Goal: Information Seeking & Learning: Find specific page/section

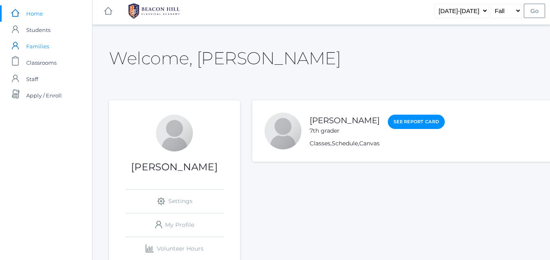
scroll to position [1, 0]
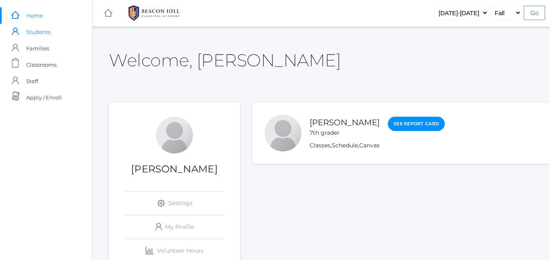
click at [40, 32] on span "Students" at bounding box center [38, 32] width 24 height 16
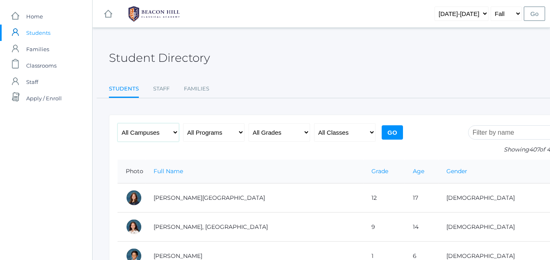
click at [139, 131] on select "All Campuses Upper Campus Lower Campus" at bounding box center [147, 132] width 61 height 18
select select "upper"
click at [117, 123] on select "All Campuses Upper Campus Lower Campus" at bounding box center [147, 132] width 61 height 18
click at [387, 130] on input "Go" at bounding box center [391, 132] width 21 height 14
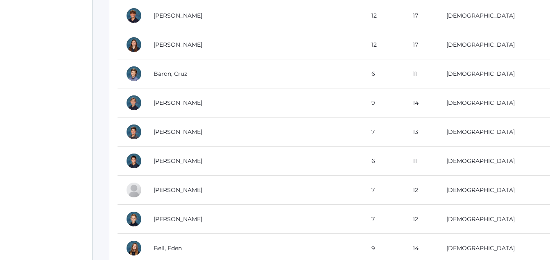
scroll to position [448, 0]
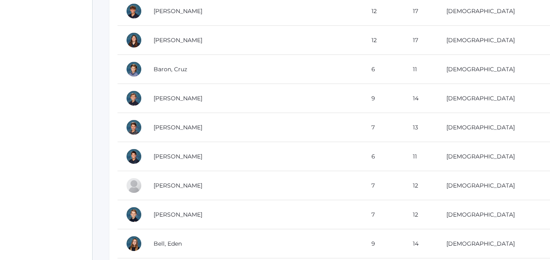
click at [387, 145] on td "6" at bounding box center [383, 156] width 41 height 29
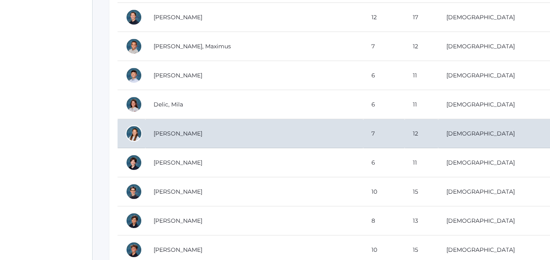
scroll to position [1952, 0]
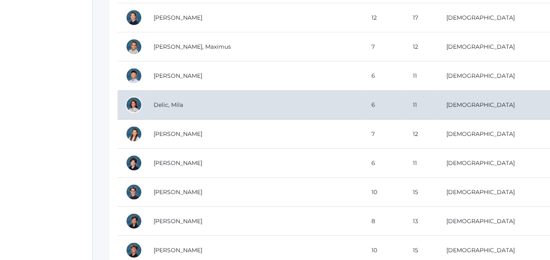
click at [152, 109] on td "Delic, Mila" at bounding box center [254, 104] width 218 height 29
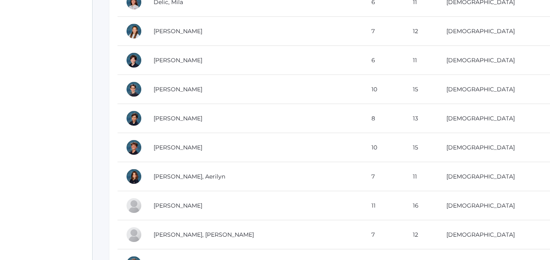
scroll to position [2056, 0]
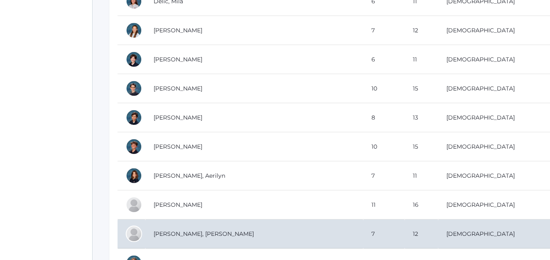
click at [177, 231] on td "Emmett, Berke" at bounding box center [254, 233] width 218 height 29
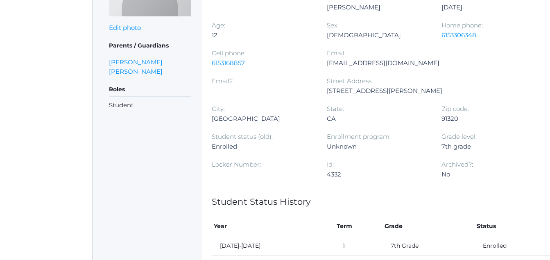
scroll to position [178, 0]
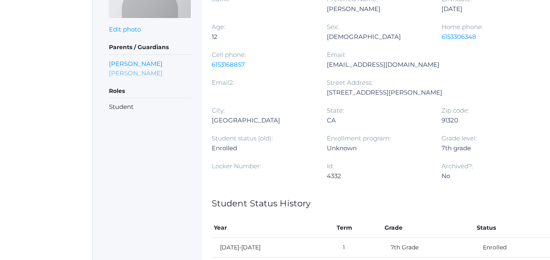
click at [131, 71] on link "[PERSON_NAME]" at bounding box center [136, 72] width 54 height 9
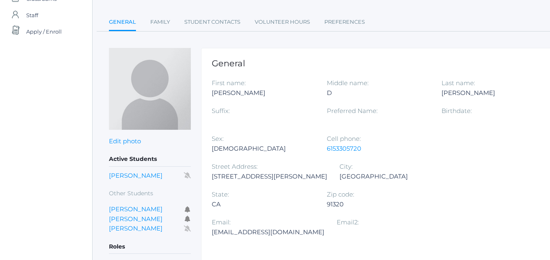
scroll to position [68, 0]
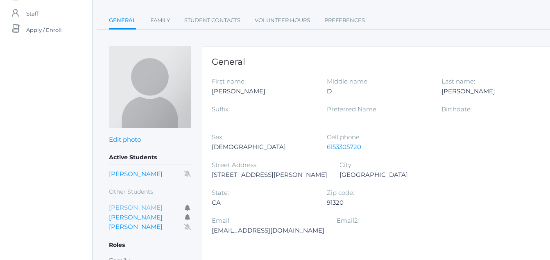
click at [135, 209] on link "[PERSON_NAME]" at bounding box center [136, 207] width 54 height 8
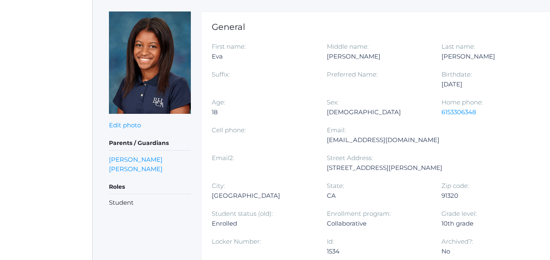
scroll to position [106, 0]
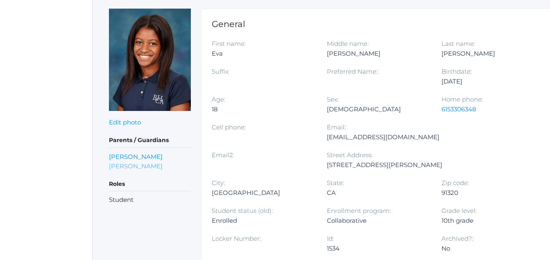
click at [128, 161] on link "[PERSON_NAME]" at bounding box center [136, 165] width 54 height 9
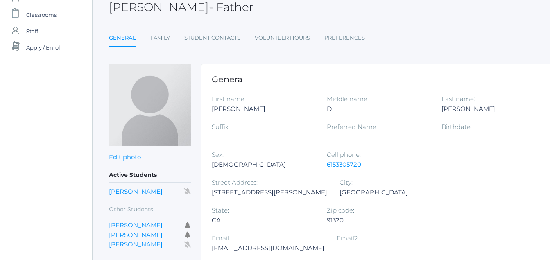
scroll to position [55, 0]
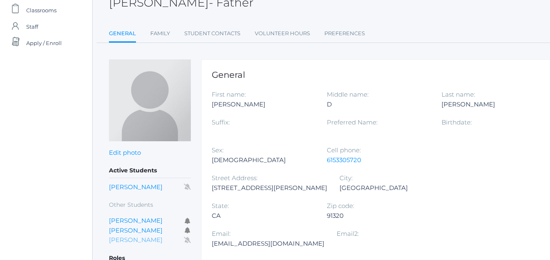
click at [135, 243] on link "[PERSON_NAME]" at bounding box center [136, 240] width 54 height 8
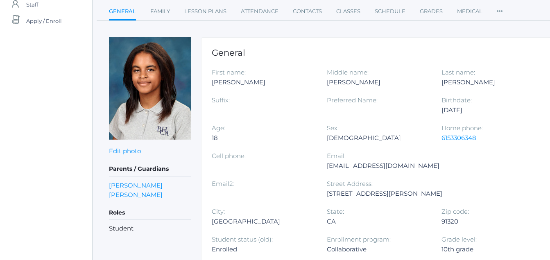
scroll to position [97, 0]
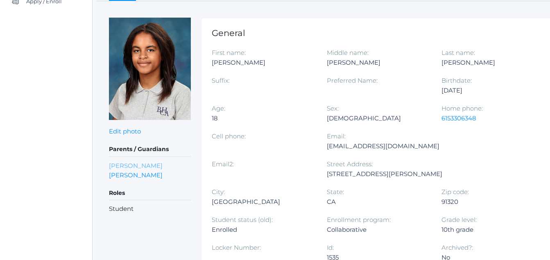
click at [146, 165] on link "[PERSON_NAME]" at bounding box center [136, 165] width 54 height 9
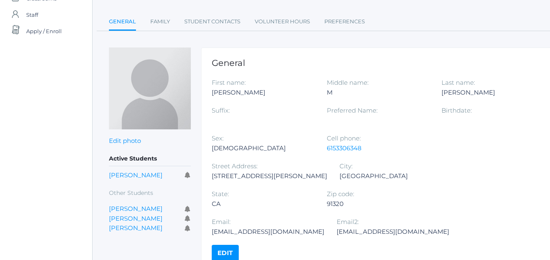
scroll to position [77, 0]
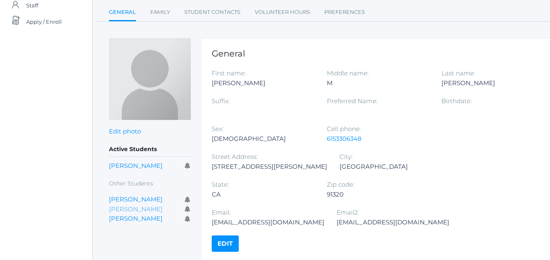
click at [120, 211] on link "[PERSON_NAME]" at bounding box center [136, 209] width 54 height 8
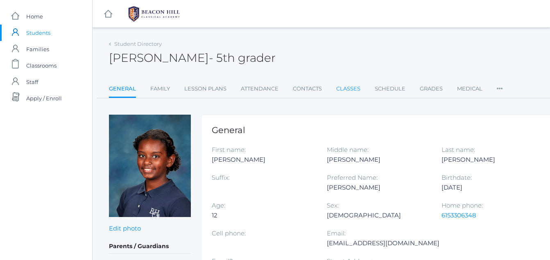
click at [343, 83] on link "Classes" at bounding box center [348, 89] width 24 height 16
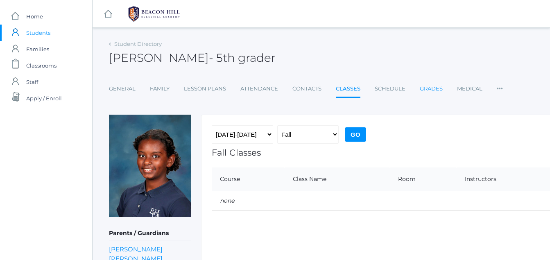
click at [426, 84] on link "Grades" at bounding box center [430, 89] width 23 height 16
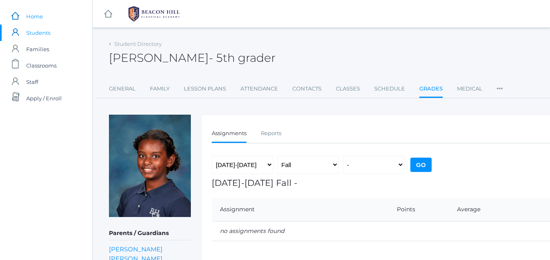
click at [18, 23] on link "icons/ui/navigation/home Created with Sketch. Home" at bounding box center [46, 16] width 92 height 16
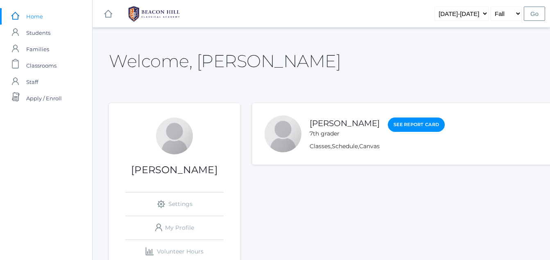
click at [106, 9] on link "icons/ui/navigation/home Created with Sketch." at bounding box center [108, 13] width 8 height 27
click at [107, 11] on rect at bounding box center [108, 14] width 10 height 10
click at [107, 13] on rect at bounding box center [108, 14] width 10 height 10
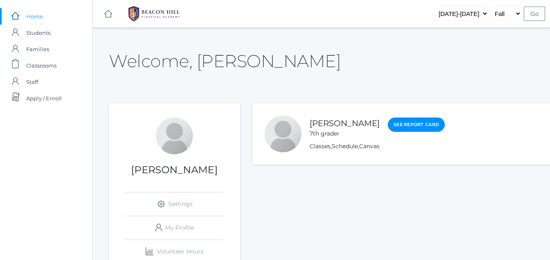
click at [19, 17] on rect at bounding box center [15, 16] width 10 height 10
